Goal: Transaction & Acquisition: Purchase product/service

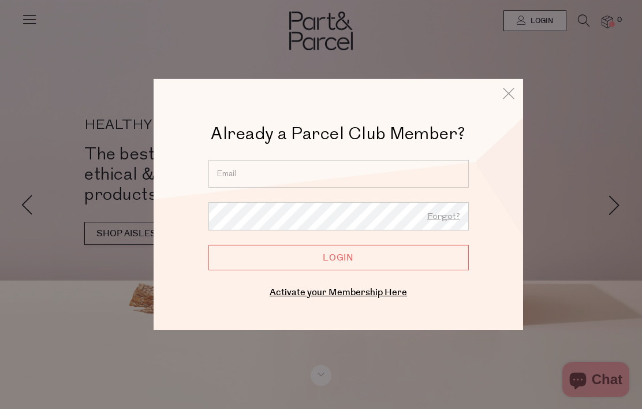
click at [343, 176] on input "email" at bounding box center [339, 174] width 261 height 28
click at [286, 172] on input "email" at bounding box center [339, 174] width 261 height 28
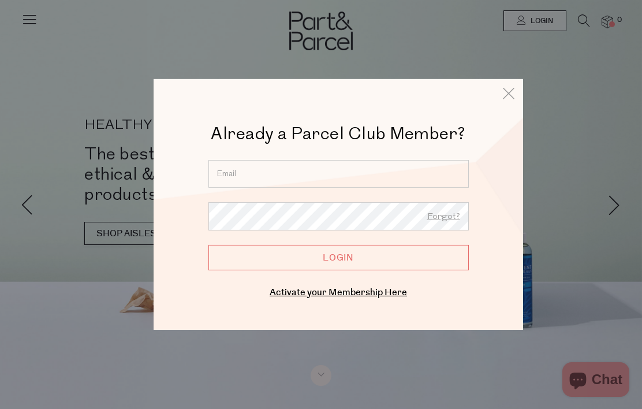
type input "raenlawrence@gmail.com"
click at [339, 258] on input "Login" at bounding box center [339, 257] width 261 height 25
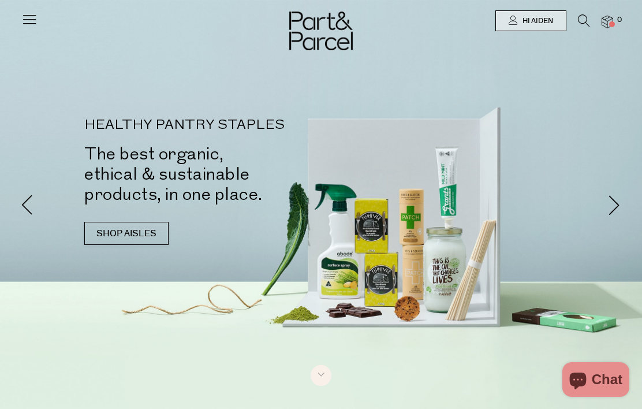
click at [116, 222] on link "SHOP AISLES" at bounding box center [126, 233] width 84 height 23
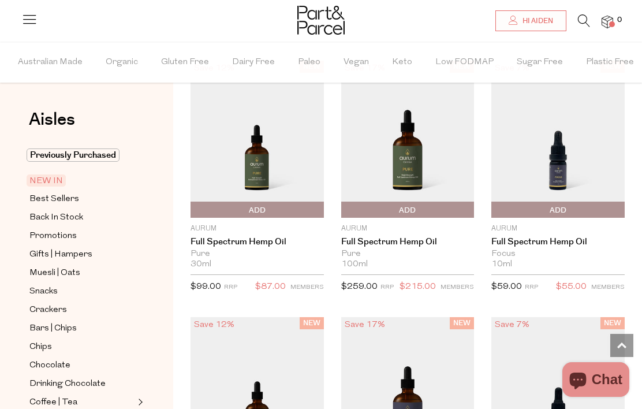
scroll to position [696, 0]
click at [99, 149] on span "Previously Purchased" at bounding box center [73, 154] width 93 height 13
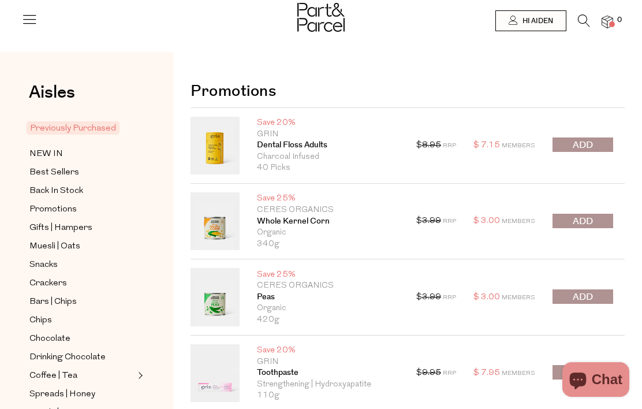
click at [597, 151] on button "submit" at bounding box center [583, 145] width 61 height 14
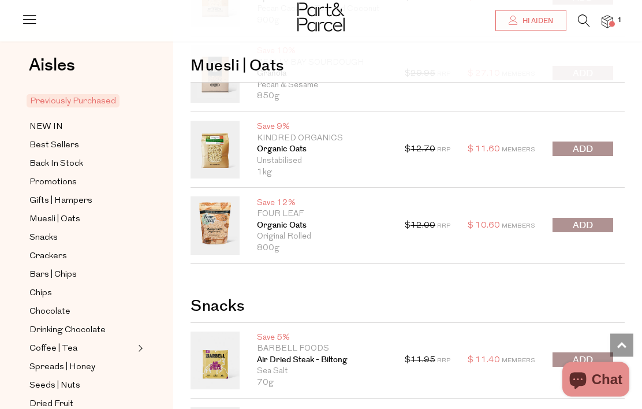
scroll to position [889, 0]
click at [596, 151] on button "submit" at bounding box center [583, 149] width 61 height 14
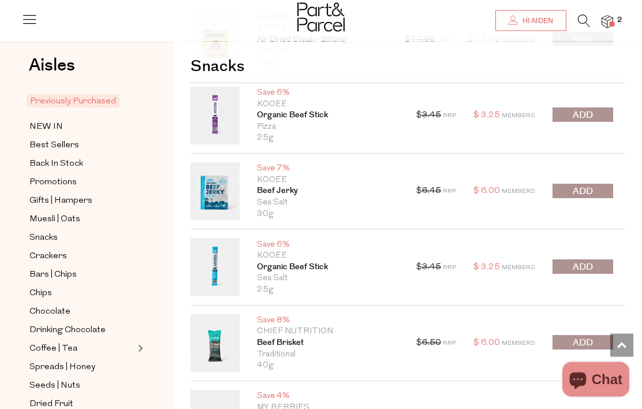
scroll to position [1210, 0]
click at [593, 268] on span "submit" at bounding box center [583, 267] width 20 height 13
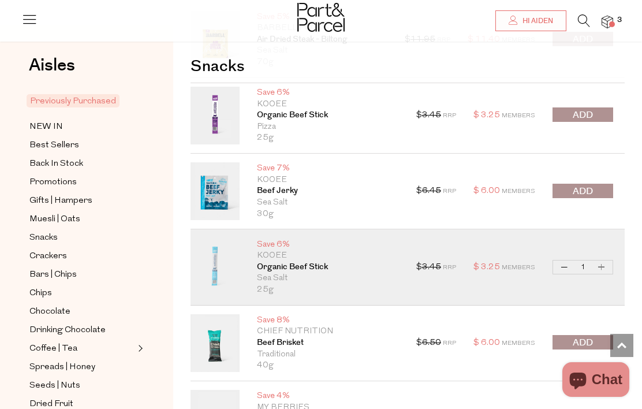
click at [601, 267] on button "Increase Organic Beef Stick" at bounding box center [602, 267] width 14 height 13
type input "2"
click at [587, 116] on span "submit" at bounding box center [583, 115] width 20 height 13
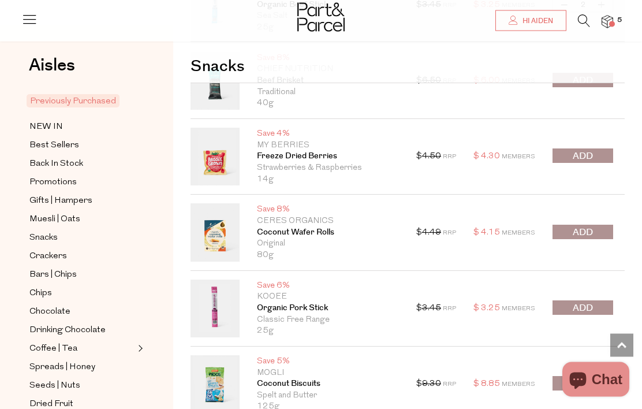
click at [590, 309] on span "submit" at bounding box center [583, 308] width 20 height 13
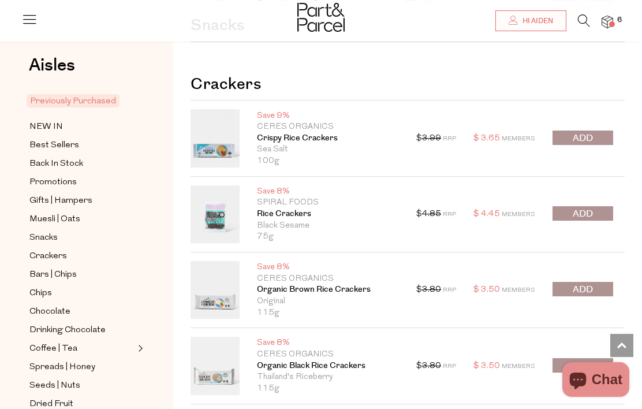
scroll to position [1928, 0]
click at [585, 138] on span "submit" at bounding box center [583, 138] width 20 height 13
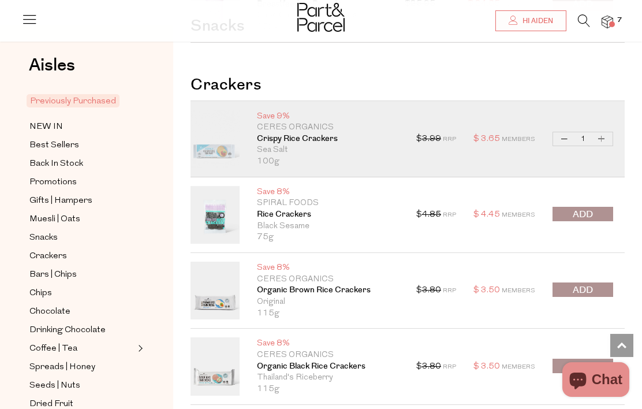
click at [602, 138] on button "Increase Crispy Rice Crackers" at bounding box center [602, 138] width 14 height 13
type input "2"
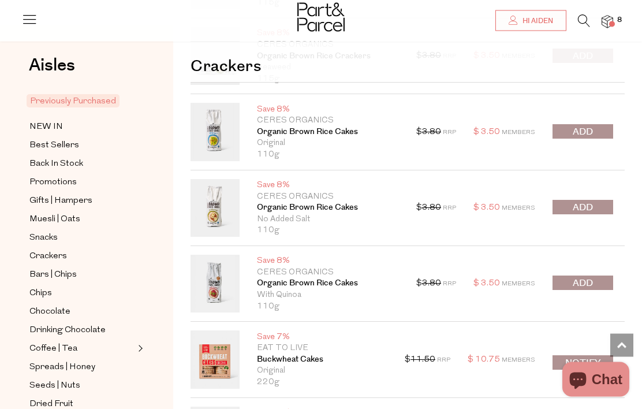
scroll to position [2465, 0]
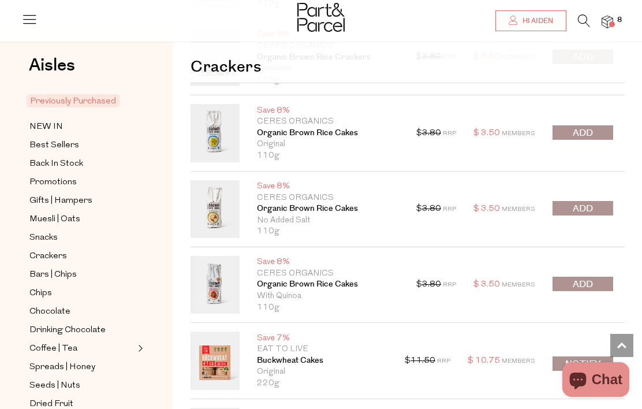
click at [592, 210] on span "submit" at bounding box center [583, 208] width 20 height 13
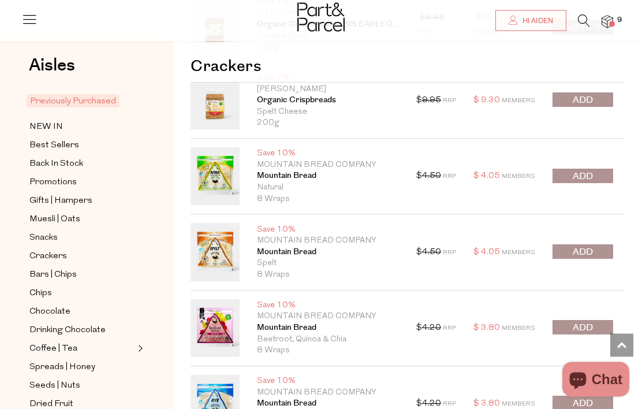
click at [593, 174] on span "submit" at bounding box center [583, 176] width 20 height 13
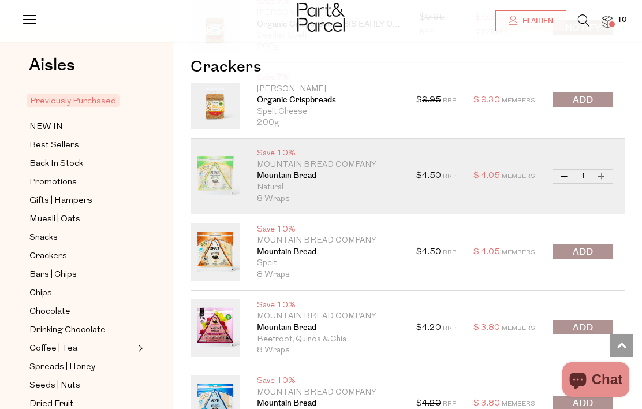
click at [585, 246] on span "submit" at bounding box center [583, 252] width 20 height 13
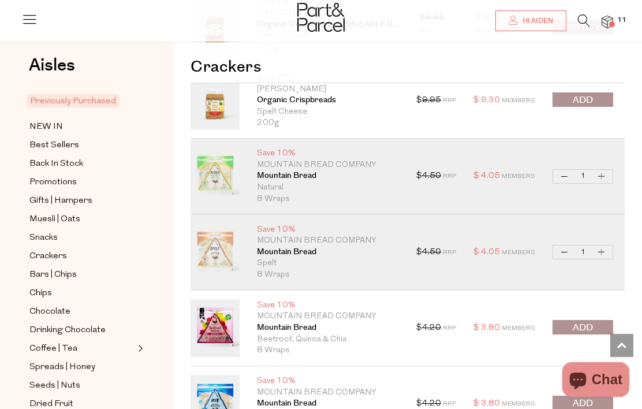
click at [592, 322] on span "submit" at bounding box center [583, 327] width 20 height 13
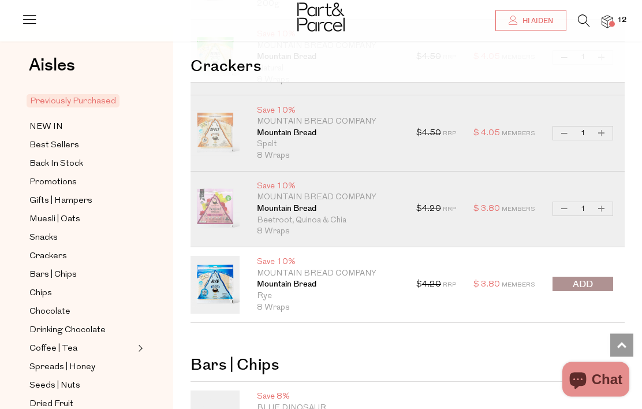
scroll to position [3225, 0]
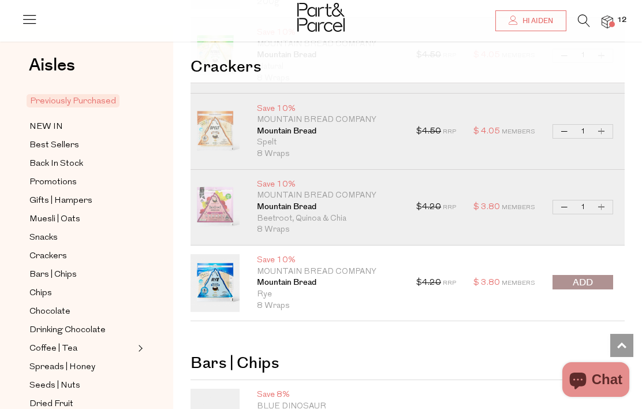
click at [582, 279] on span "submit" at bounding box center [583, 282] width 20 height 13
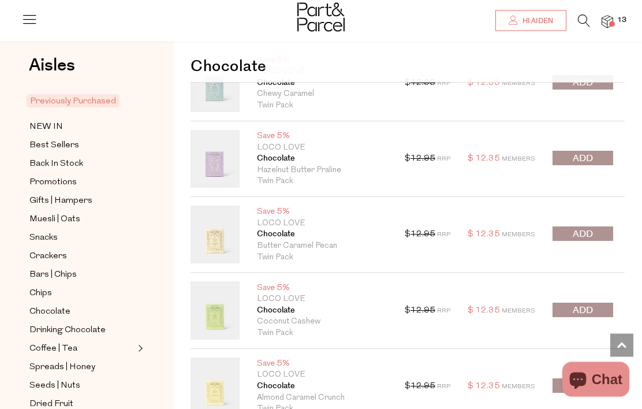
scroll to position [4171, 0]
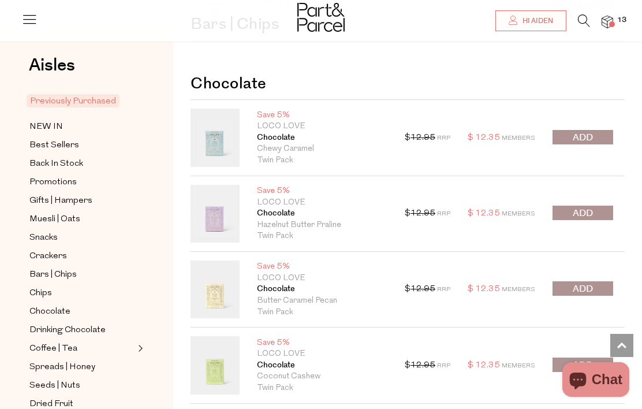
click at [588, 285] on span "submit" at bounding box center [583, 289] width 20 height 13
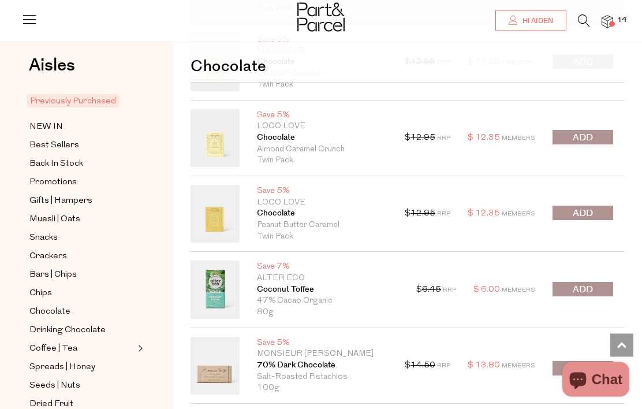
scroll to position [4474, 0]
click at [582, 138] on span "submit" at bounding box center [583, 137] width 20 height 13
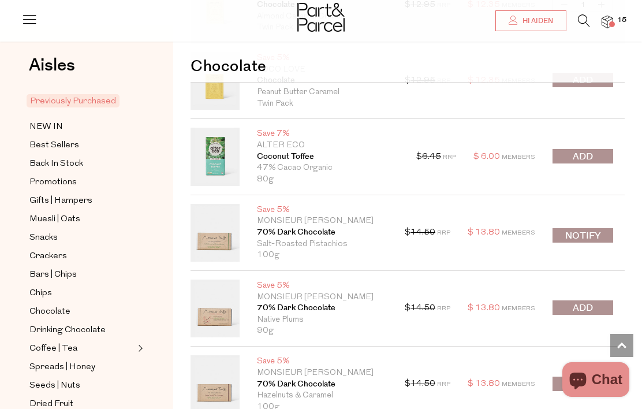
scroll to position [4605, 0]
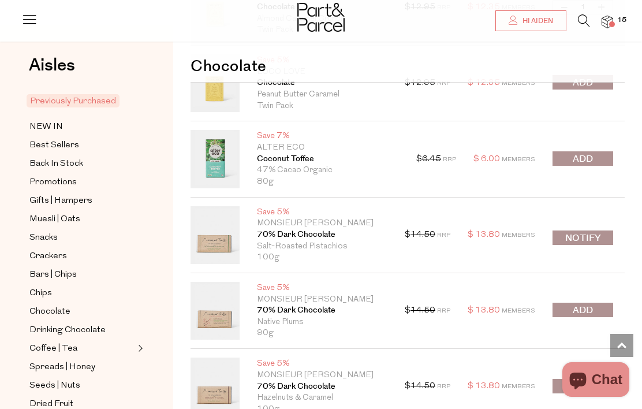
click at [586, 158] on span "submit" at bounding box center [583, 159] width 20 height 13
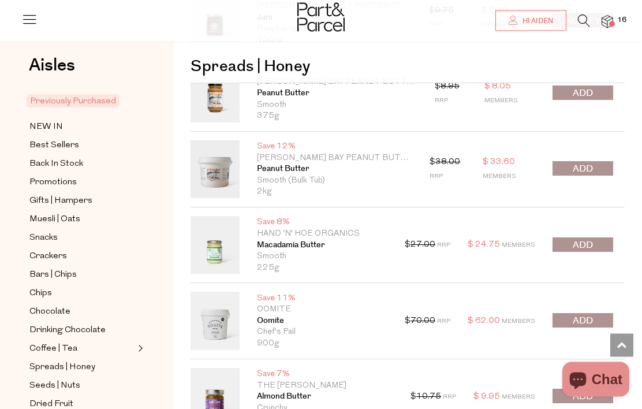
scroll to position [6289, 0]
click at [592, 167] on span "submit" at bounding box center [583, 168] width 20 height 13
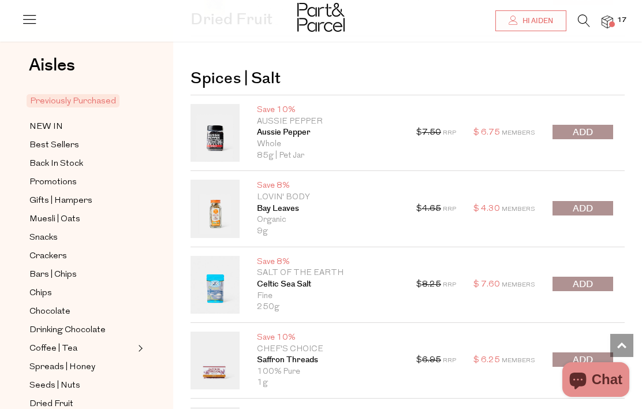
scroll to position [8321, 0]
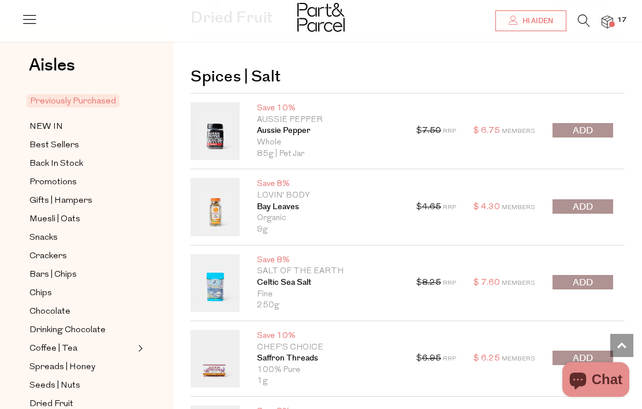
click at [577, 276] on span "submit" at bounding box center [583, 282] width 20 height 13
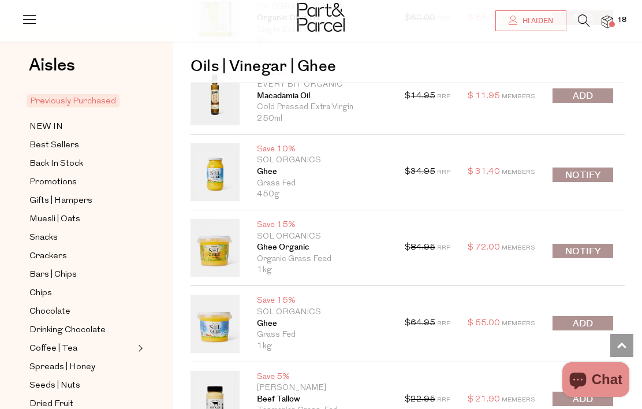
scroll to position [9556, 0]
click at [588, 321] on span "submit" at bounding box center [583, 324] width 20 height 13
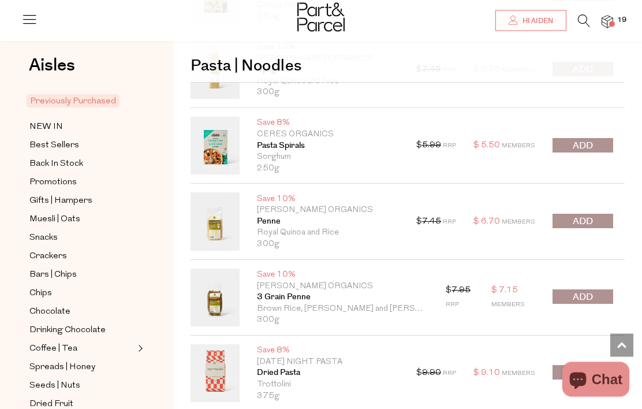
scroll to position [10341, 0]
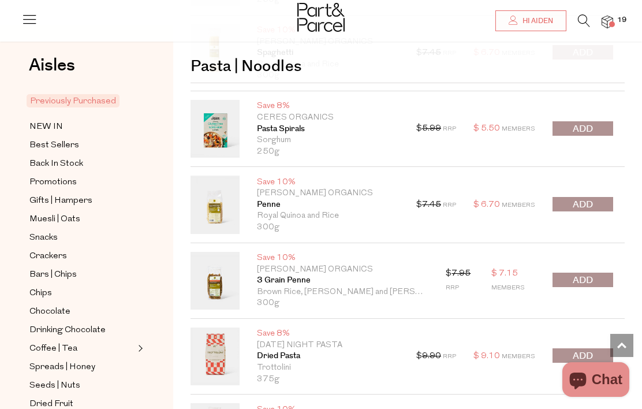
click at [585, 199] on span "submit" at bounding box center [583, 204] width 20 height 13
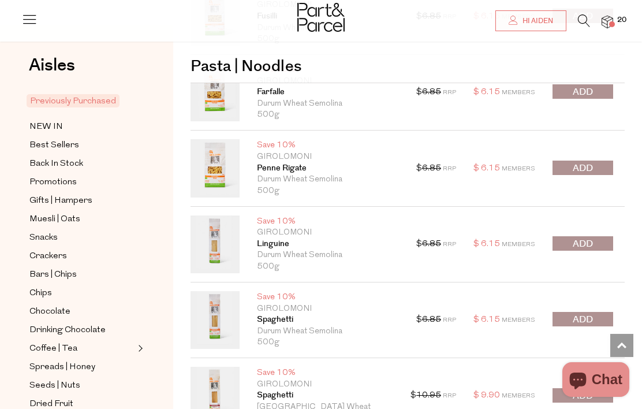
scroll to position [10845, 0]
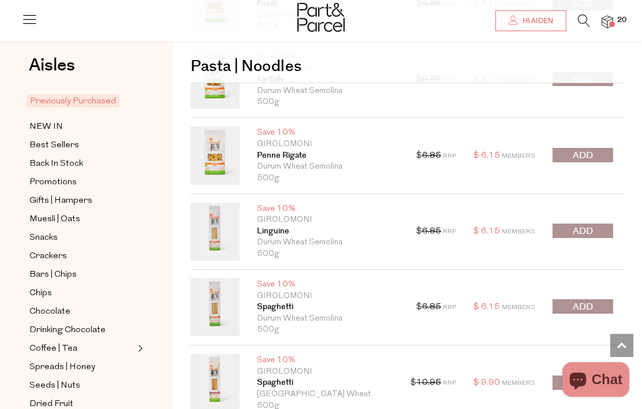
click at [582, 300] on span "submit" at bounding box center [583, 306] width 20 height 13
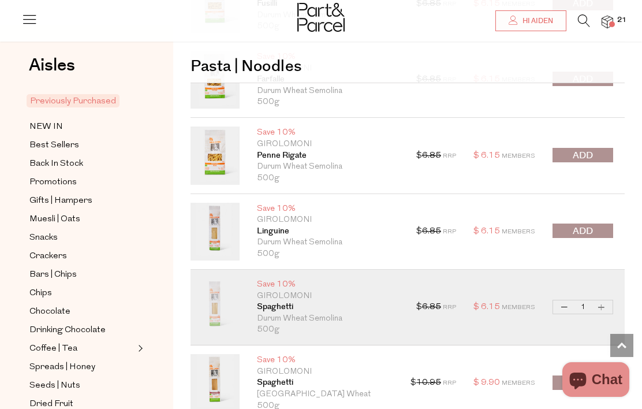
click at [564, 376] on button "submit" at bounding box center [583, 383] width 61 height 14
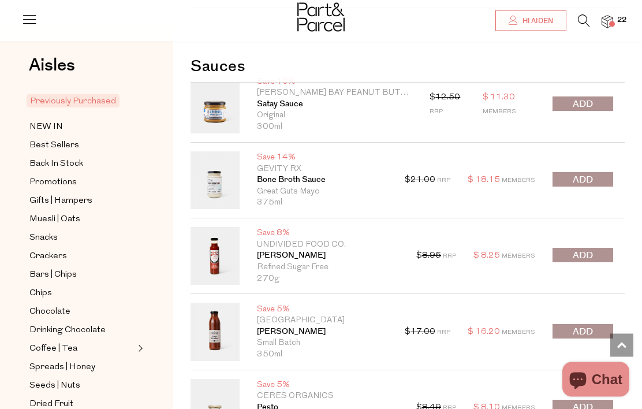
scroll to position [12321, 0]
click at [577, 249] on span "submit" at bounding box center [583, 255] width 20 height 13
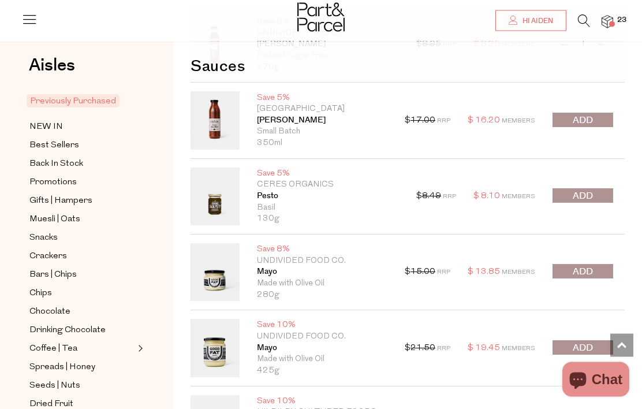
scroll to position [12533, 0]
click at [575, 341] on span "submit" at bounding box center [583, 347] width 20 height 13
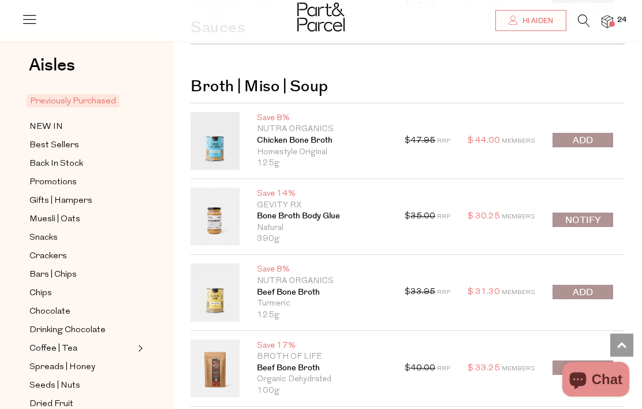
scroll to position [13180, 0]
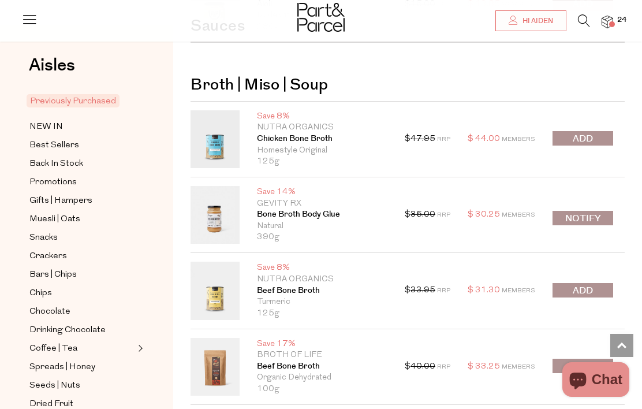
click at [581, 132] on span "submit" at bounding box center [583, 138] width 20 height 13
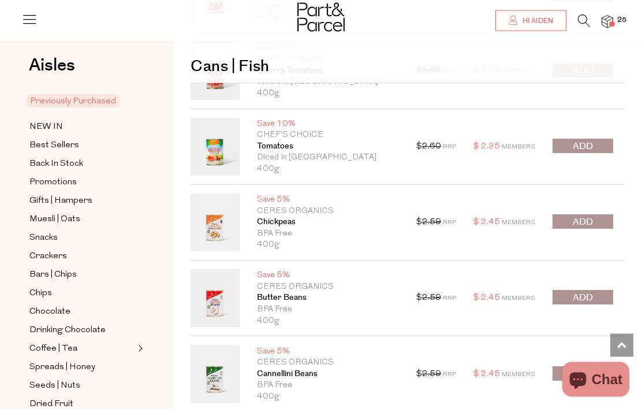
scroll to position [13998, 0]
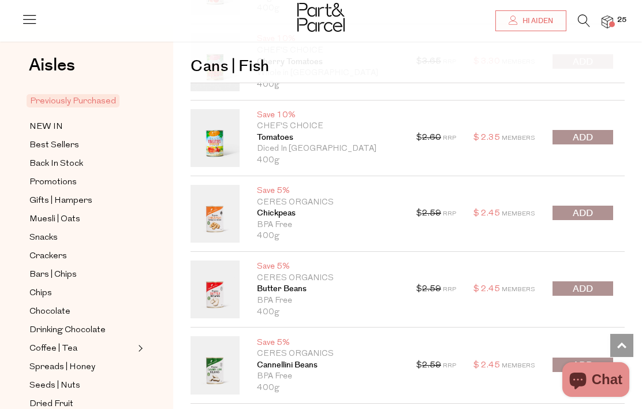
click at [580, 207] on span "submit" at bounding box center [583, 213] width 20 height 13
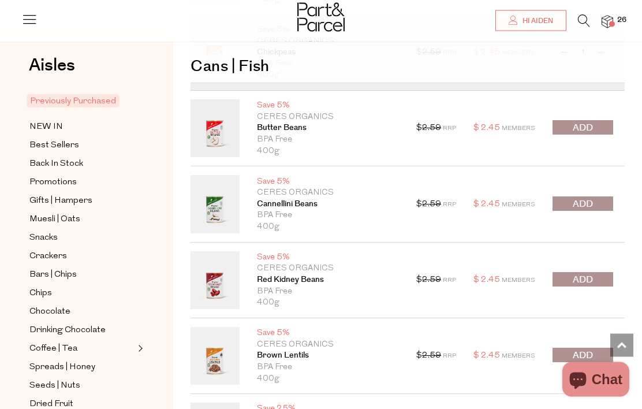
click at [589, 274] on span "submit" at bounding box center [583, 280] width 20 height 13
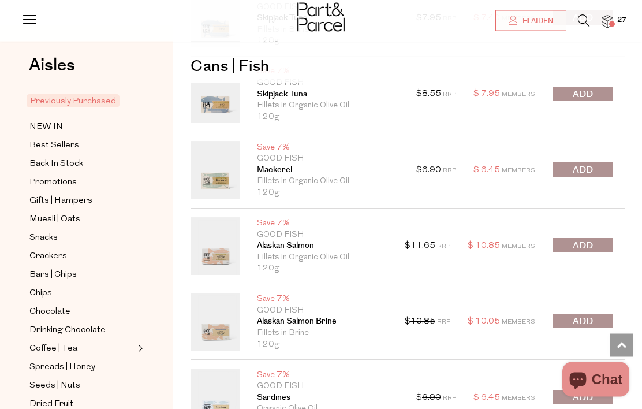
scroll to position [14878, 0]
click at [589, 239] on span "submit" at bounding box center [583, 245] width 20 height 13
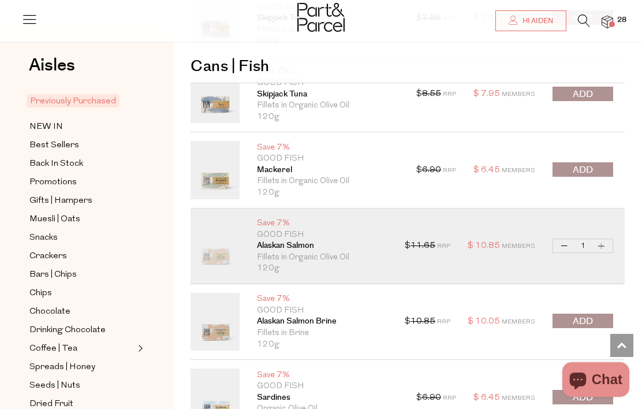
click at [600, 239] on button "Increase Alaskan Salmon" at bounding box center [602, 245] width 14 height 13
type input "2"
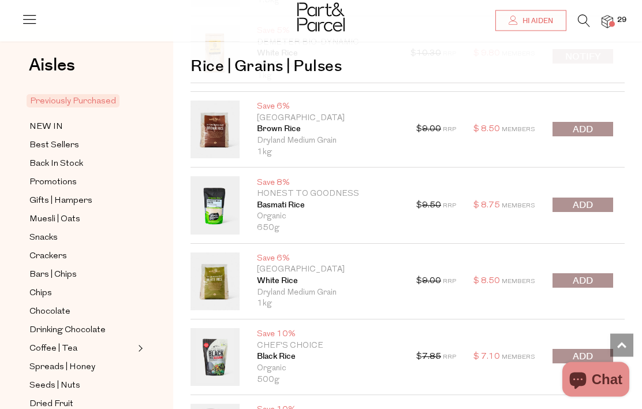
scroll to position [15435, 0]
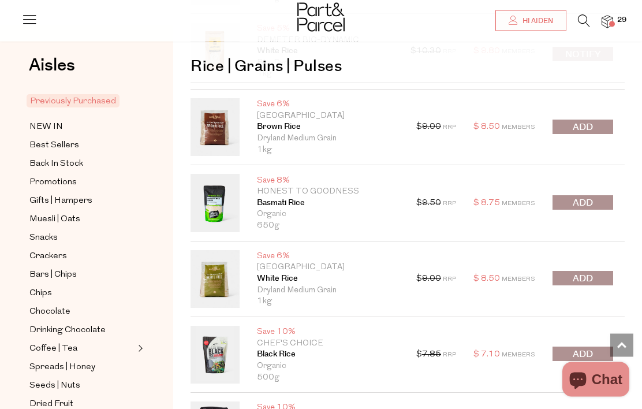
click at [586, 273] on span "submit" at bounding box center [583, 279] width 20 height 13
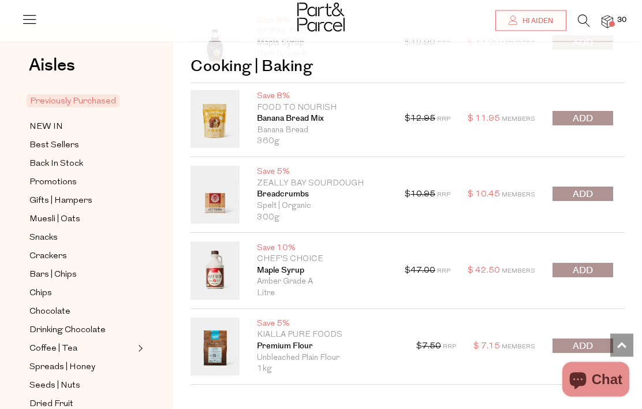
scroll to position [16716, 0]
click at [594, 266] on button "submit" at bounding box center [583, 270] width 61 height 14
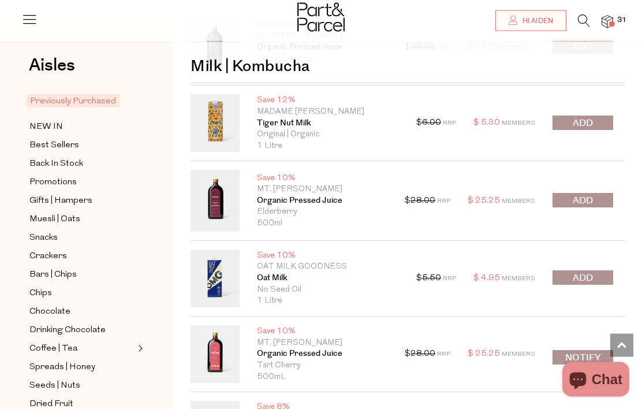
scroll to position [17148, 0]
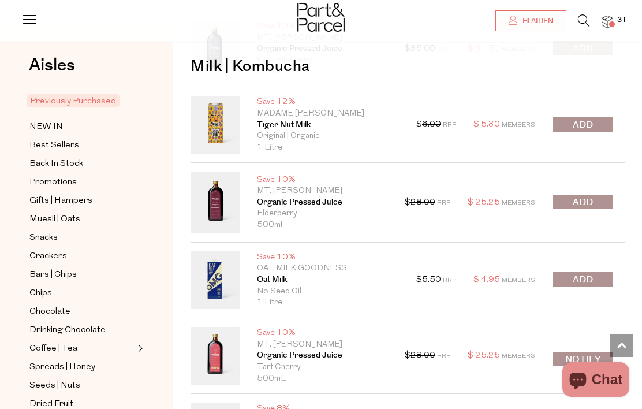
click at [586, 118] on span "submit" at bounding box center [583, 124] width 20 height 13
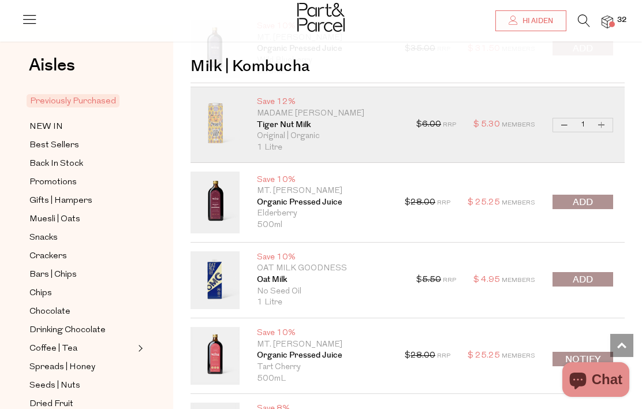
click at [578, 273] on span "submit" at bounding box center [583, 279] width 20 height 13
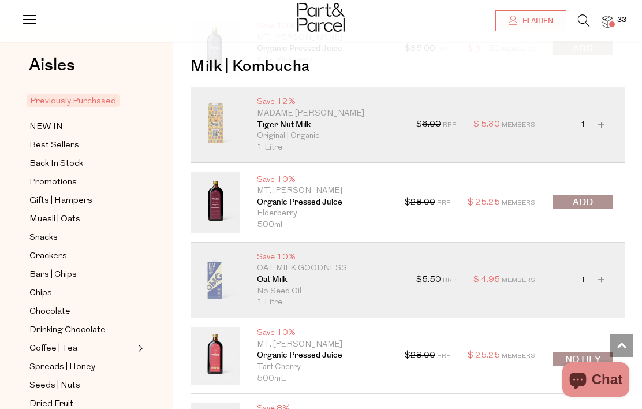
click at [602, 273] on button "Increase Oat Milk" at bounding box center [602, 279] width 14 height 13
type input "2"
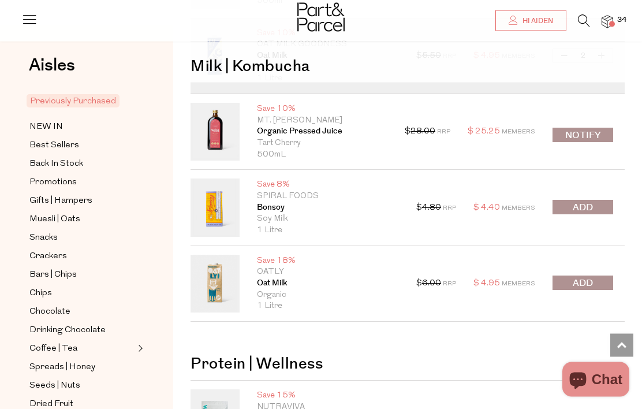
scroll to position [17373, 0]
click at [586, 277] on span "submit" at bounding box center [583, 283] width 20 height 13
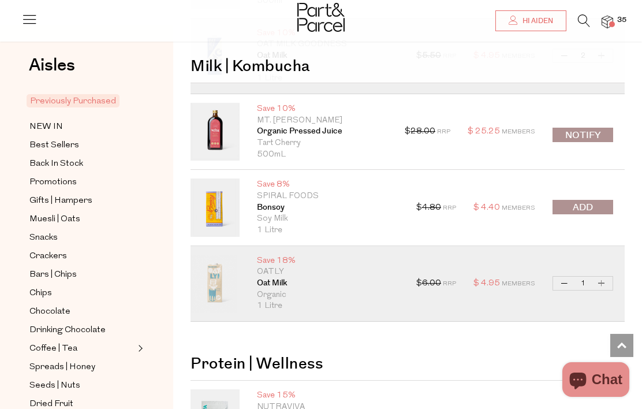
click at [602, 277] on button "Increase Oat Milk" at bounding box center [602, 283] width 14 height 13
type input "2"
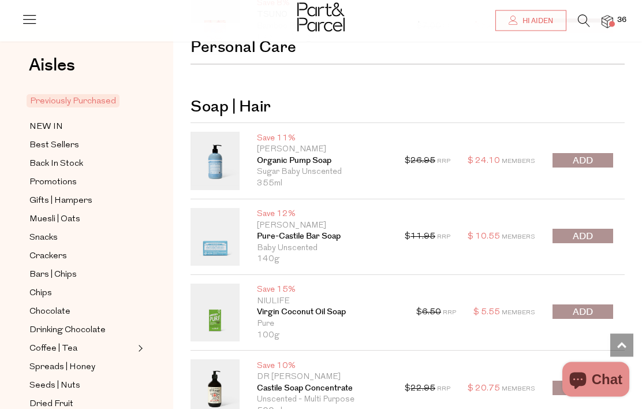
scroll to position [19461, 0]
click at [589, 229] on span "submit" at bounding box center [583, 235] width 20 height 13
click at [585, 228] on div at bounding box center [583, 236] width 61 height 16
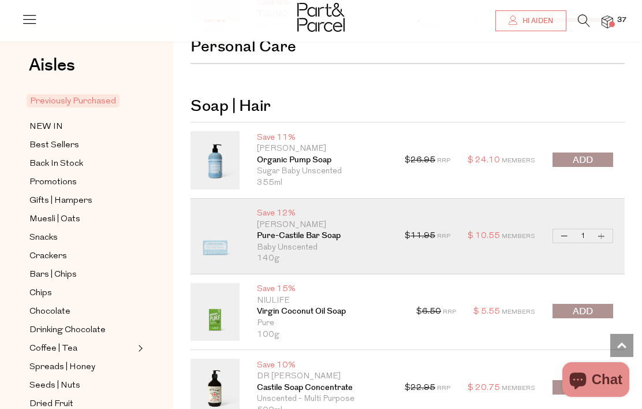
click at [598, 229] on button "Increase Pure-Castile Bar Soap" at bounding box center [602, 235] width 14 height 13
type input "2"
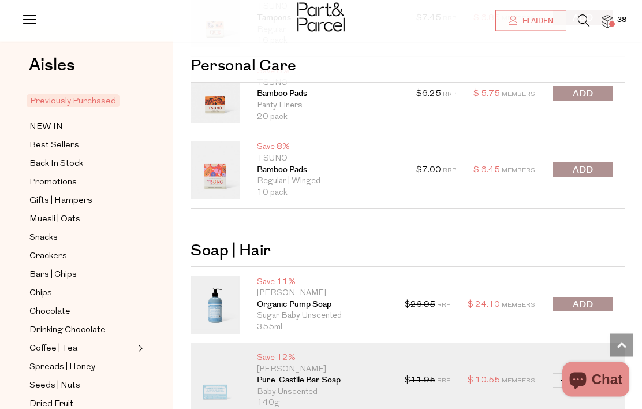
click at [586, 19] on icon at bounding box center [584, 20] width 12 height 13
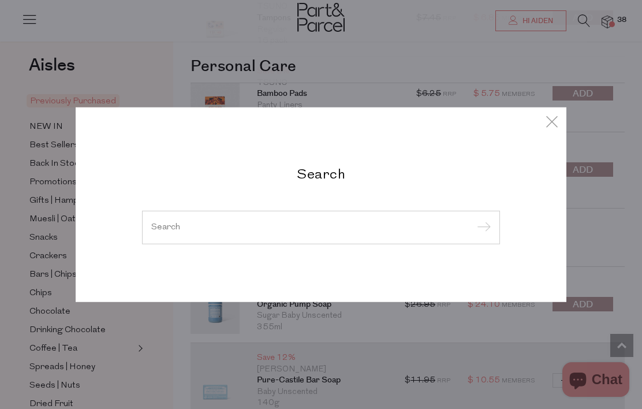
click at [228, 230] on input "search" at bounding box center [321, 227] width 340 height 9
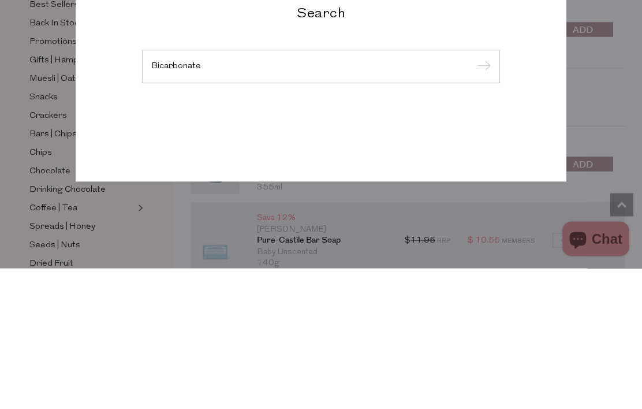
type input "Bicarbonate"
click at [482, 199] on input "submit" at bounding box center [482, 207] width 17 height 17
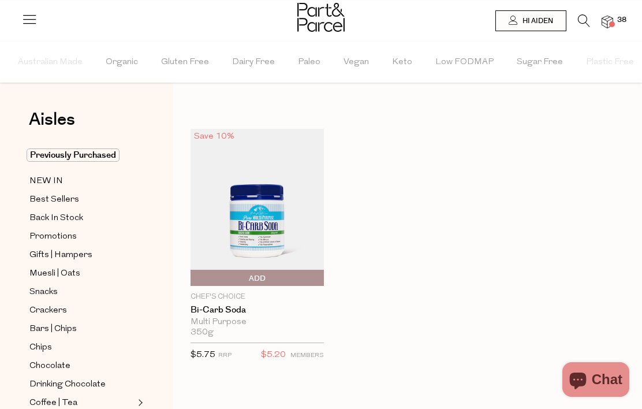
click at [194, 276] on span "Add To Parcel" at bounding box center [194, 278] width 0 height 17
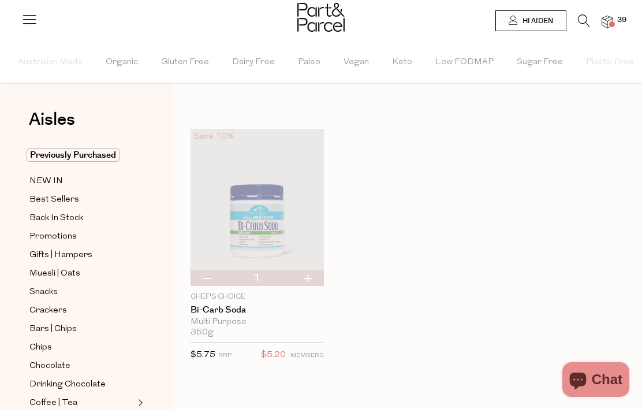
click at [581, 21] on icon at bounding box center [584, 20] width 12 height 13
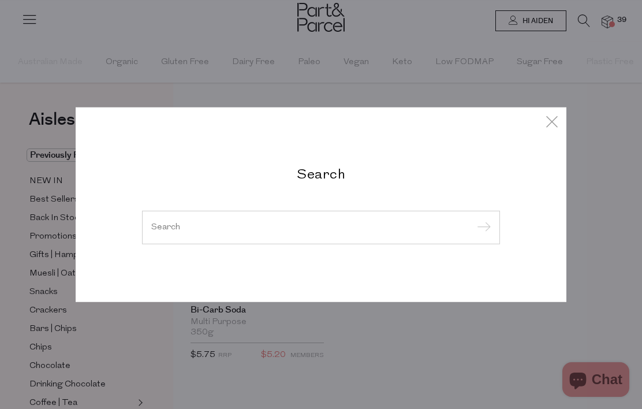
click at [290, 223] on div at bounding box center [321, 228] width 358 height 34
click at [217, 225] on input "search" at bounding box center [321, 227] width 340 height 9
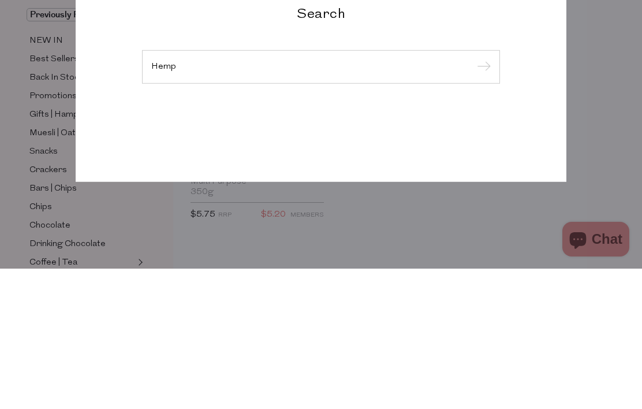
type input "Hemp"
click at [482, 199] on input "submit" at bounding box center [482, 207] width 17 height 17
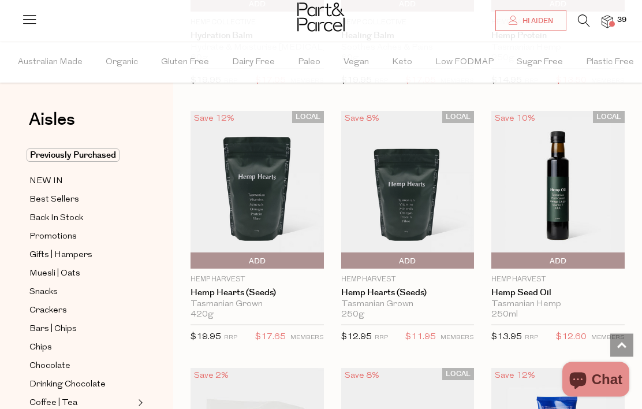
scroll to position [1044, 0]
click at [344, 262] on span "Add To Parcel" at bounding box center [344, 260] width 0 height 17
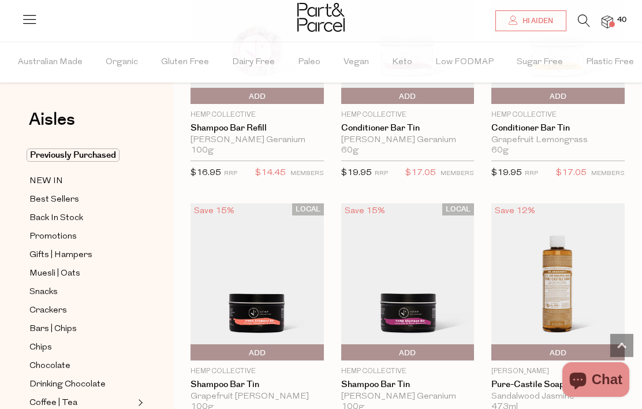
scroll to position [2747, 0]
